Goal: Task Accomplishment & Management: Manage account settings

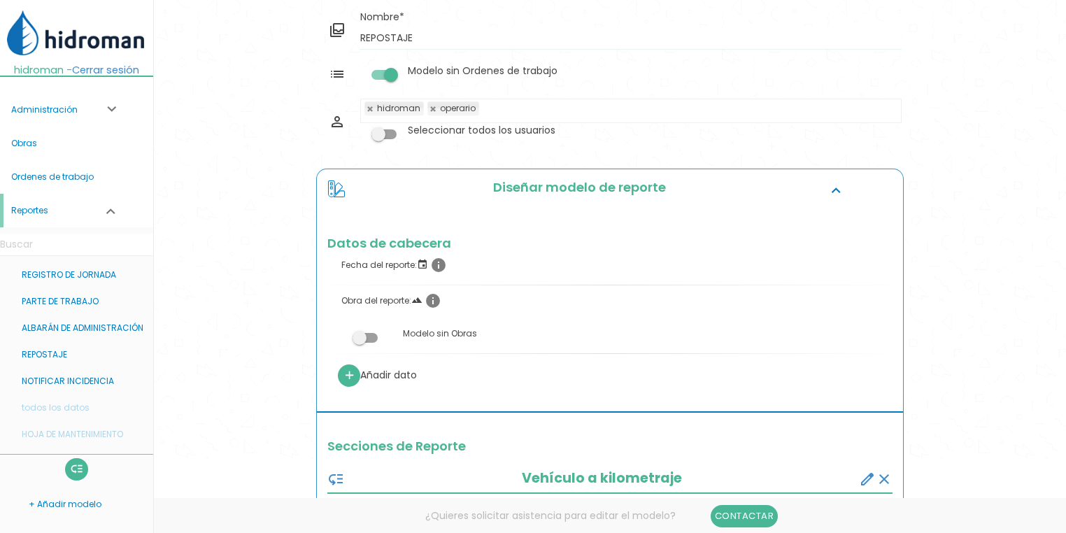
scroll to position [56, 0]
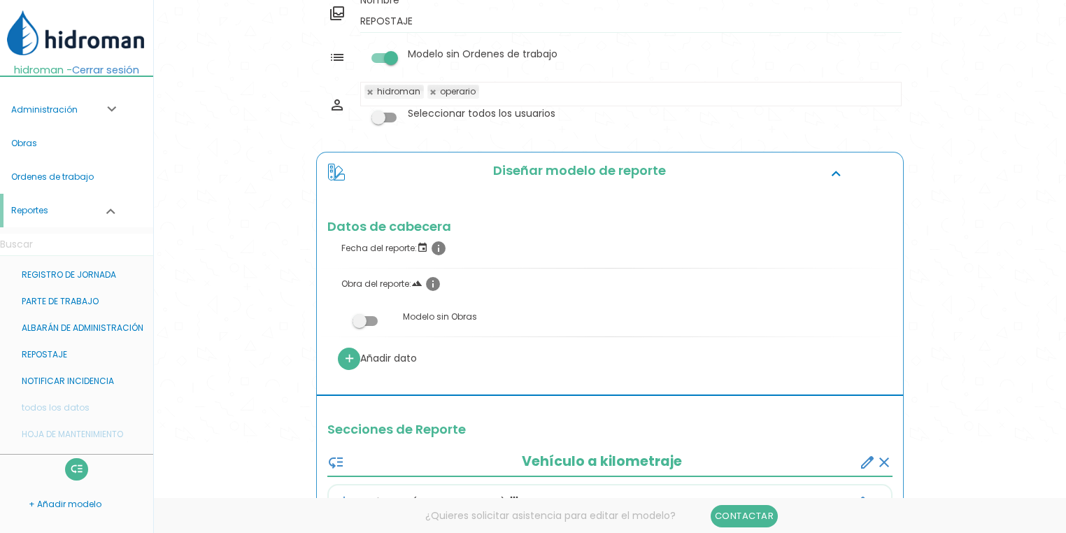
click at [353, 328] on label at bounding box center [366, 320] width 76 height 26
click at [342, 317] on input "checkbox" at bounding box center [342, 317] width 0 height 0
click at [558, 50] on link "Guardar" at bounding box center [575, 47] width 84 height 25
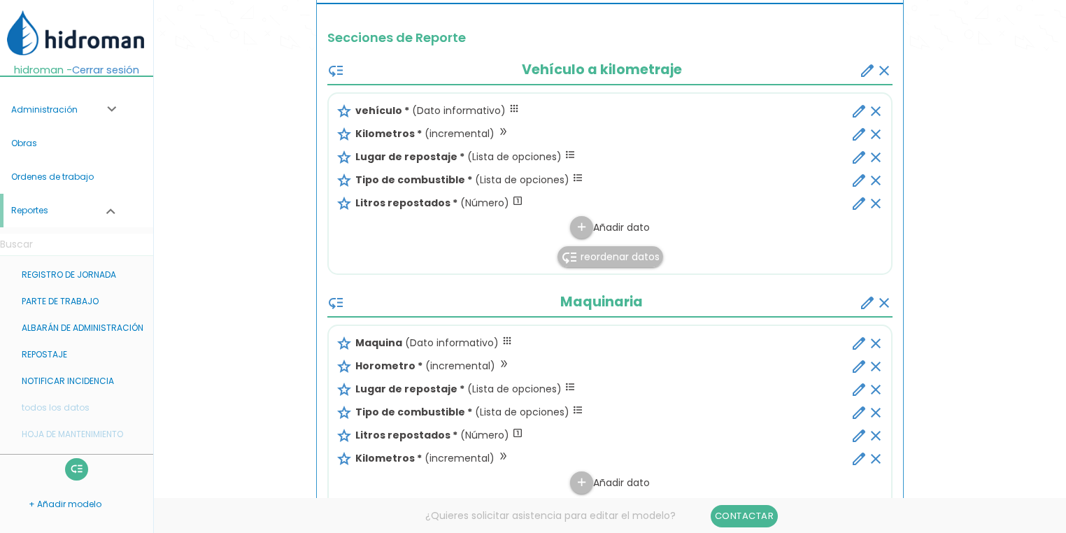
scroll to position [896, 0]
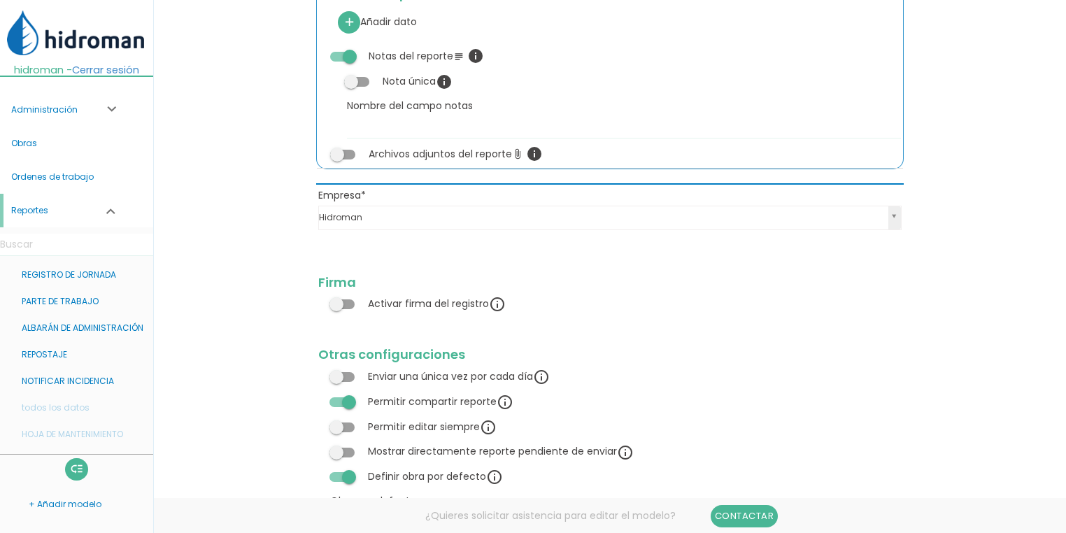
scroll to position [1464, 0]
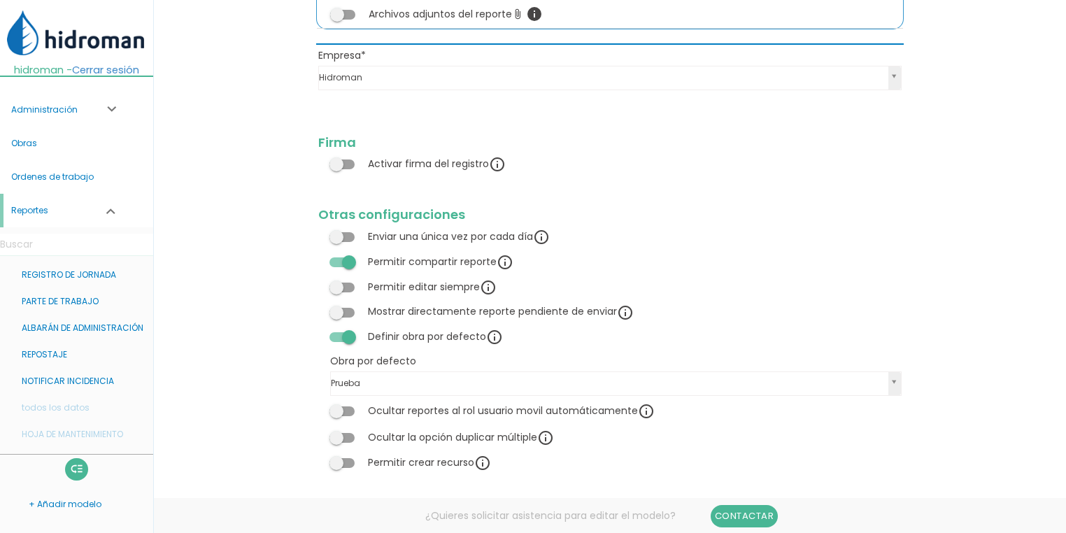
click at [346, 337] on span at bounding box center [342, 337] width 25 height 10
click at [318, 332] on input "checkbox" at bounding box center [318, 332] width 0 height 0
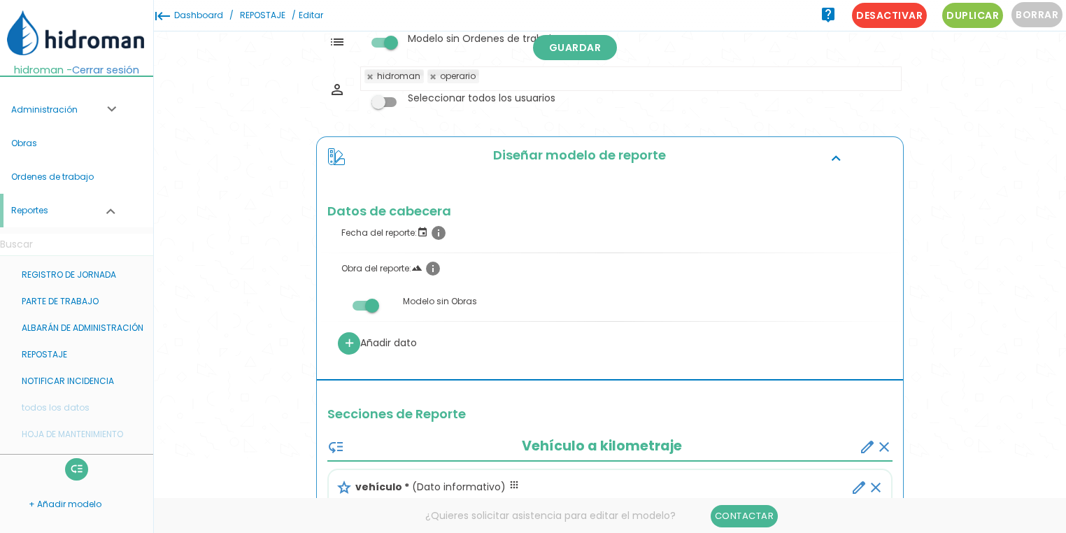
scroll to position [0, 0]
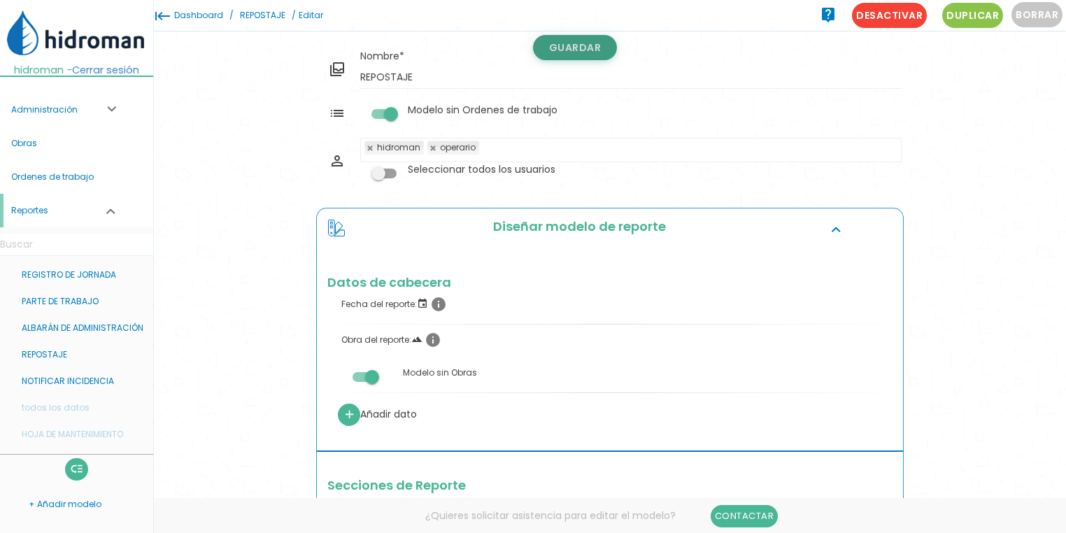
click at [559, 50] on link "Guardar" at bounding box center [575, 47] width 84 height 25
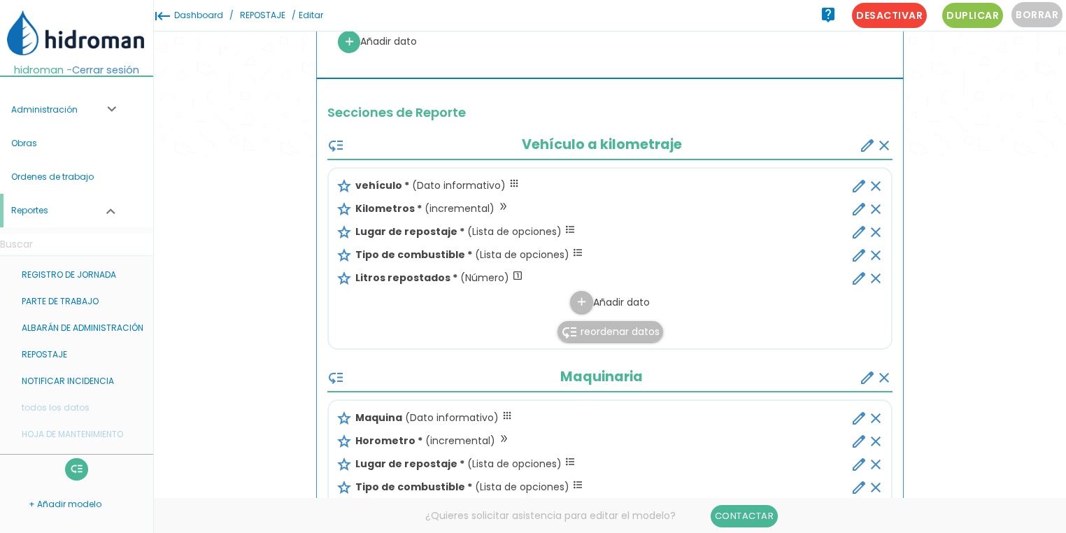
scroll to position [239, 0]
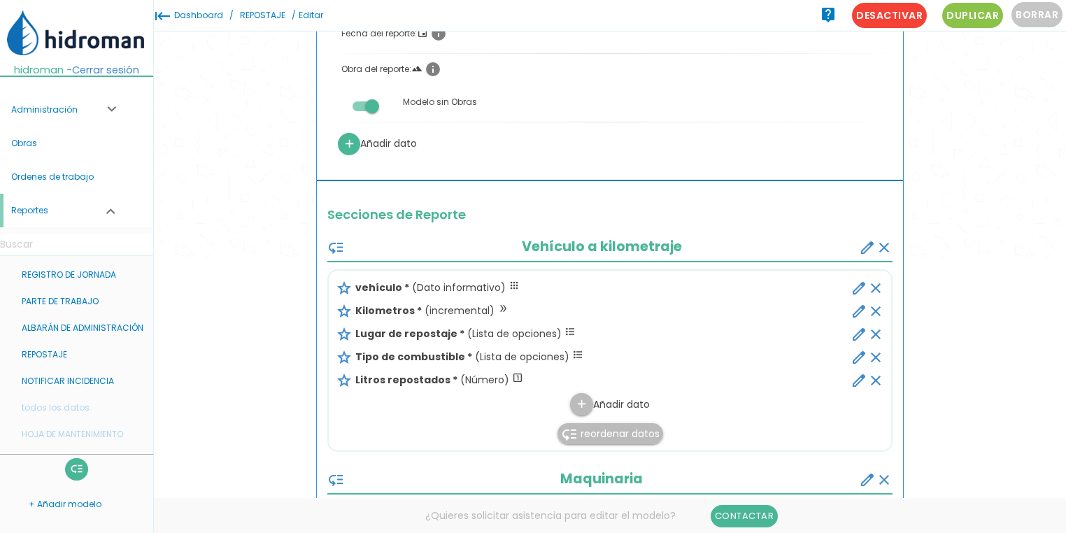
click at [281, 19] on link "REPOSTAJE" at bounding box center [263, 15] width 52 height 31
